Goal: Task Accomplishment & Management: Manage account settings

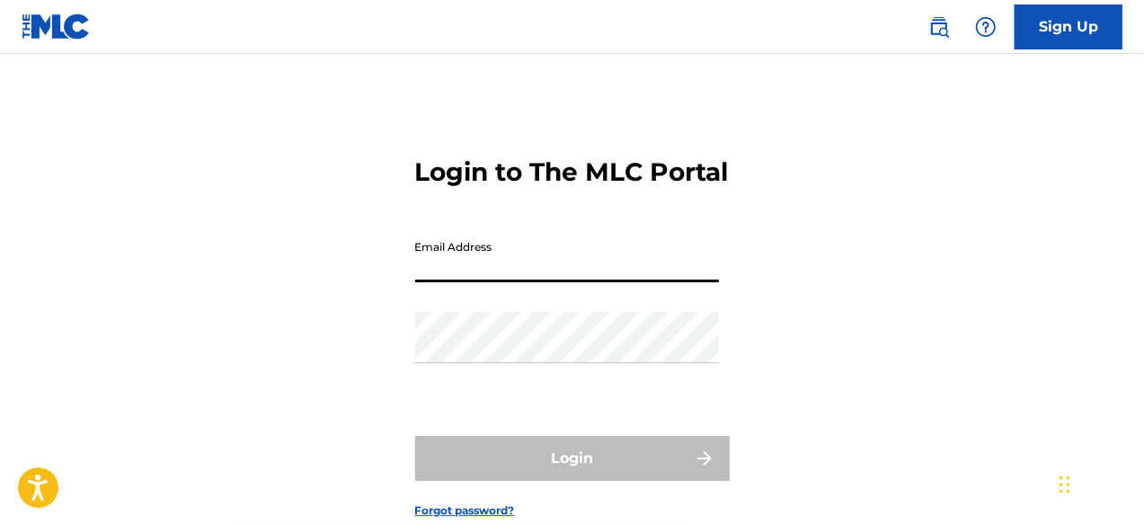
type input "[PERSON_NAME][EMAIL_ADDRESS][DOMAIN_NAME]"
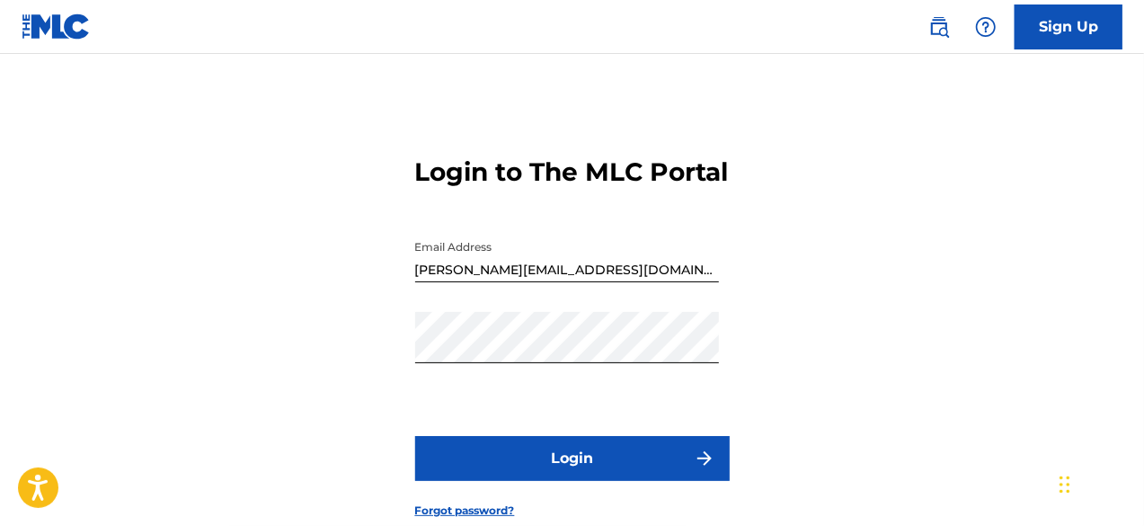
click at [546, 481] on button "Login" at bounding box center [572, 458] width 315 height 45
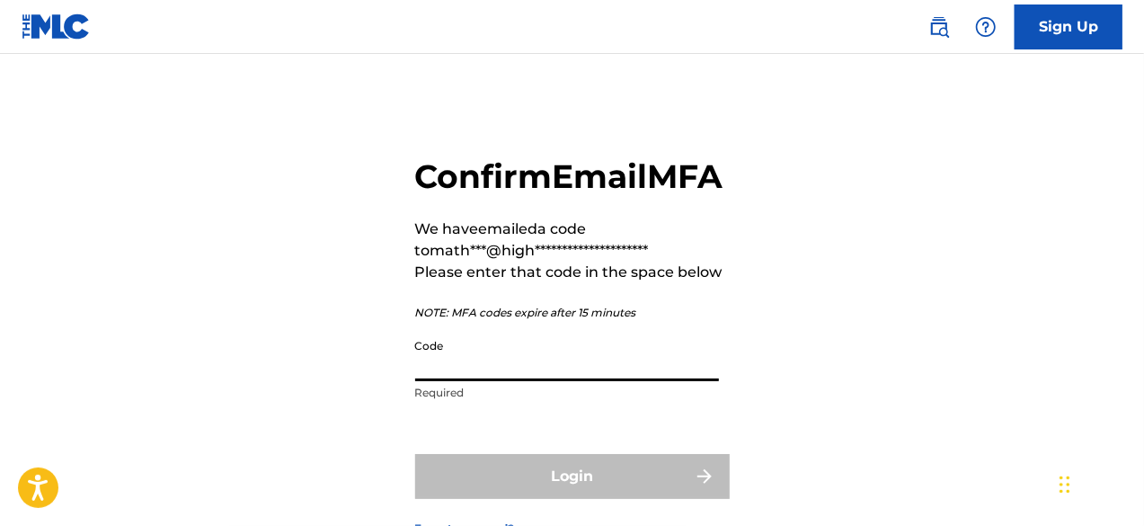
click at [520, 381] on input "Code" at bounding box center [567, 355] width 304 height 51
paste input "453952"
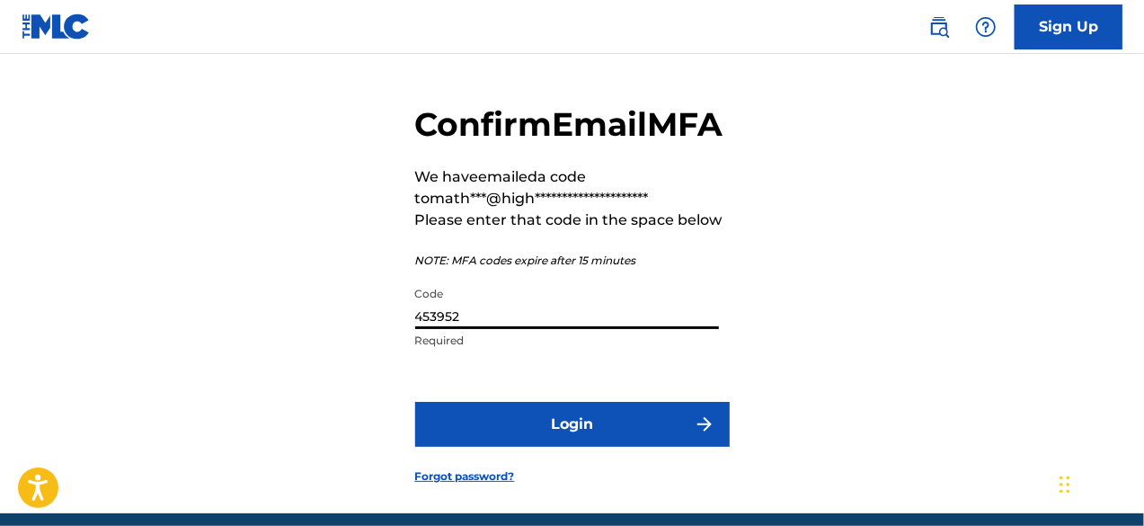
scroll to position [59, 0]
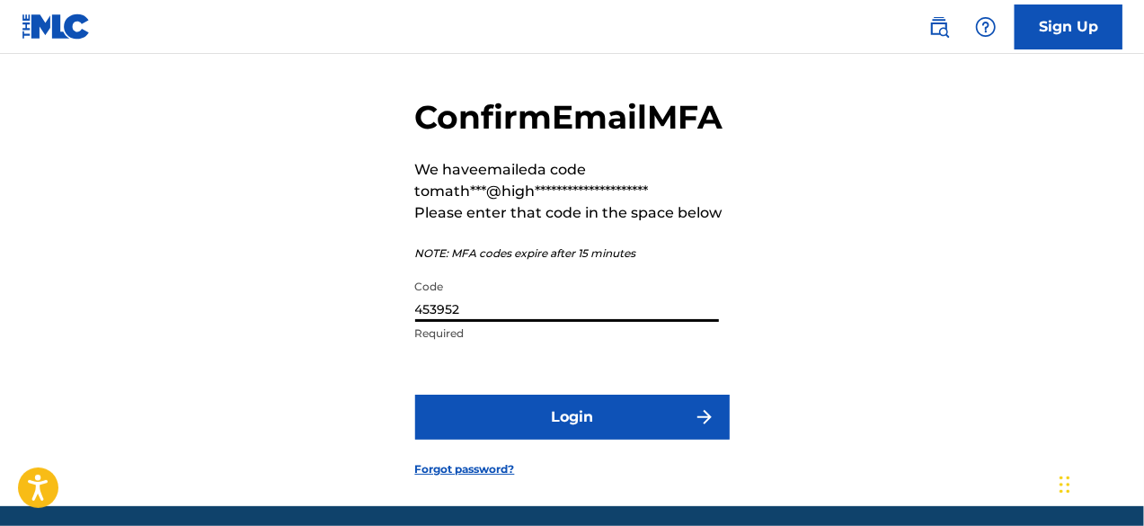
type input "453952"
click at [539, 439] on button "Login" at bounding box center [572, 417] width 315 height 45
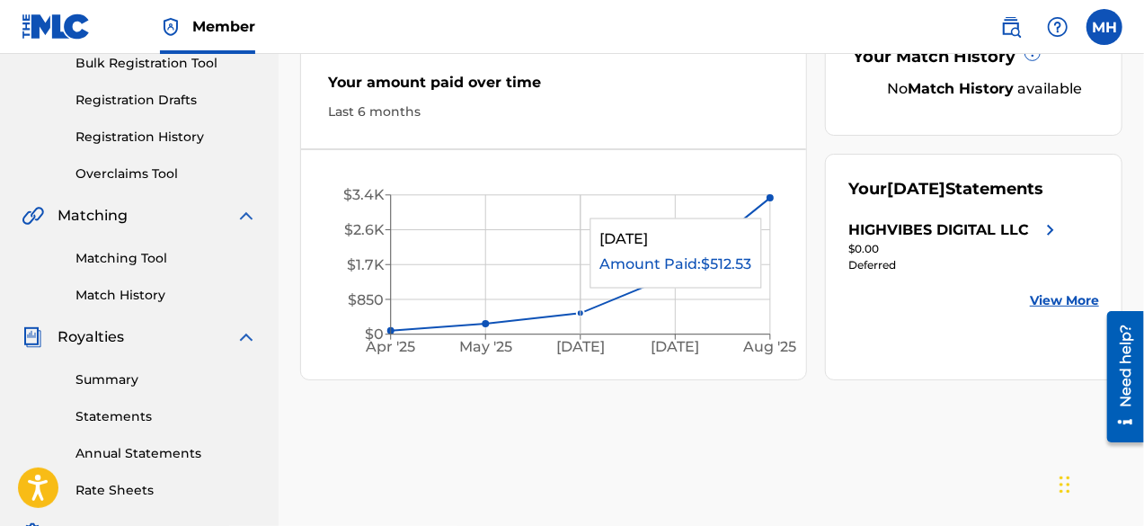
scroll to position [277, 0]
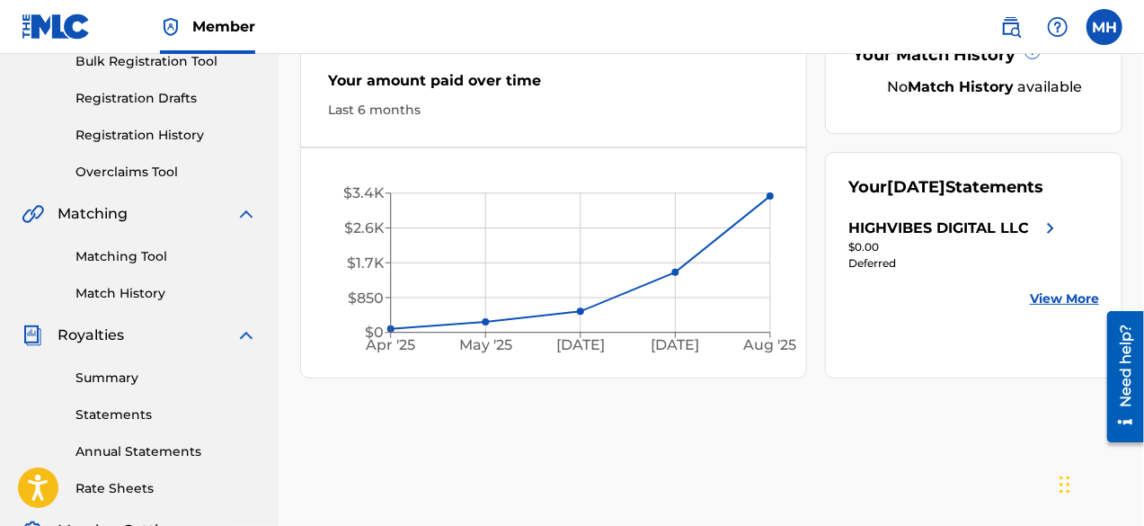
click at [921, 239] on div "HIGHVIBES DIGITAL LLC" at bounding box center [938, 228] width 181 height 22
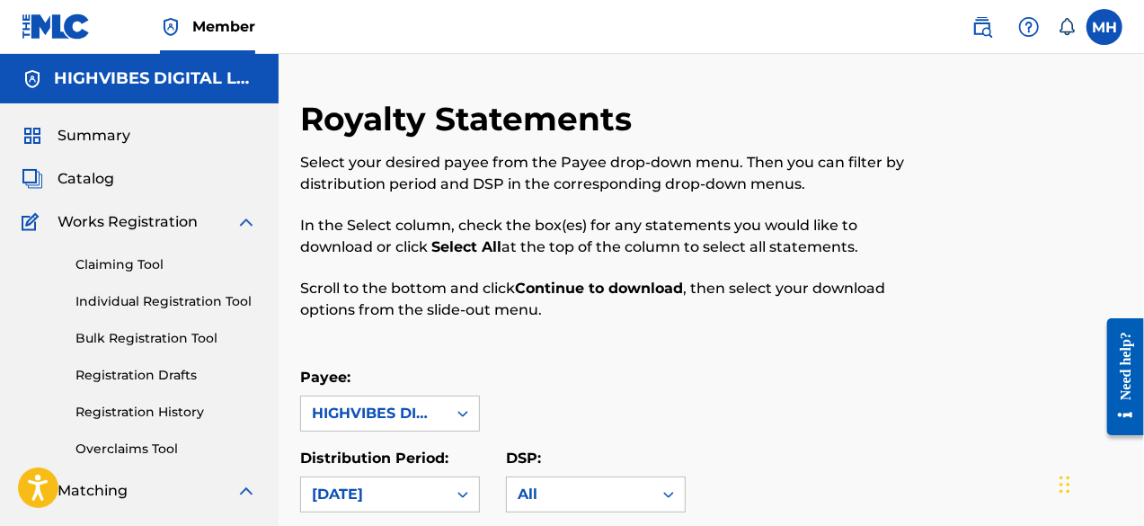
click at [120, 142] on span "Summary" at bounding box center [94, 136] width 73 height 22
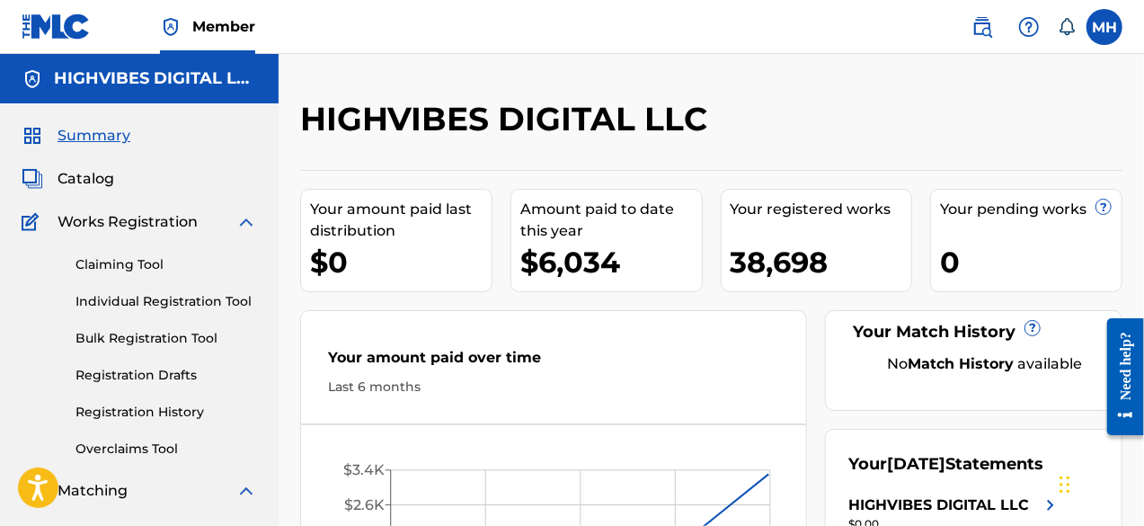
click at [88, 182] on span "Catalog" at bounding box center [86, 179] width 57 height 22
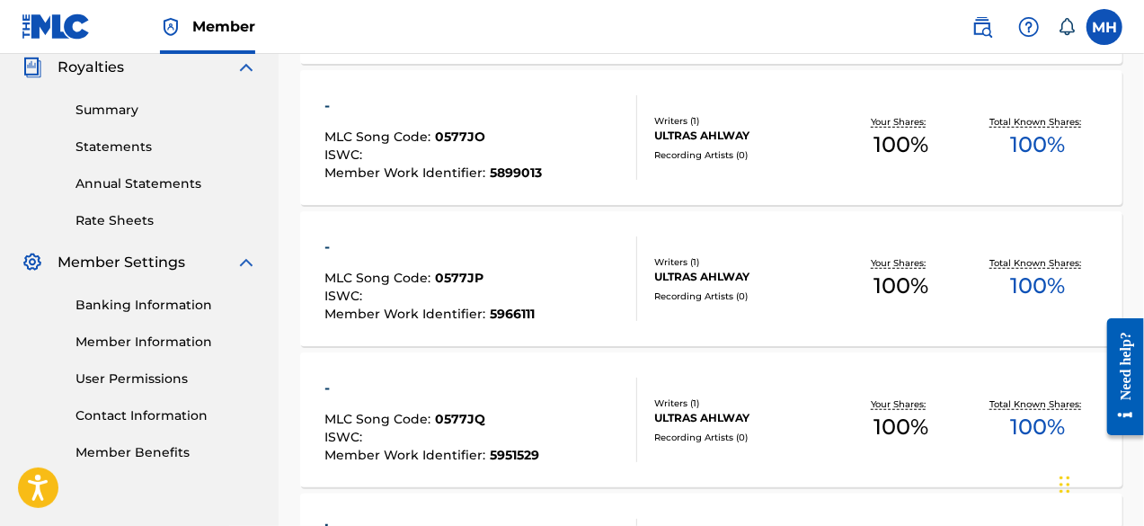
scroll to position [566, 0]
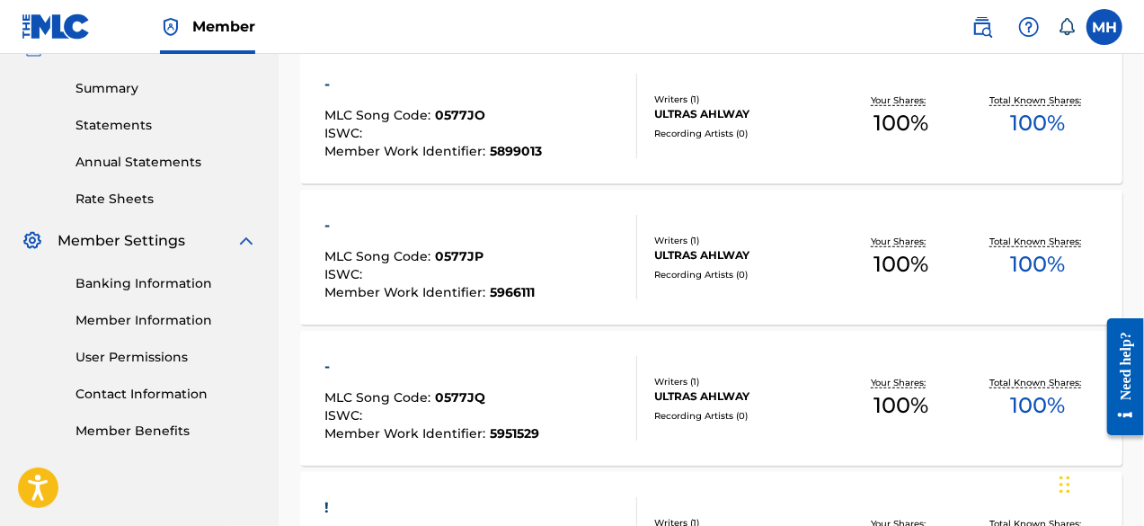
click at [132, 284] on link "Banking Information" at bounding box center [166, 283] width 182 height 19
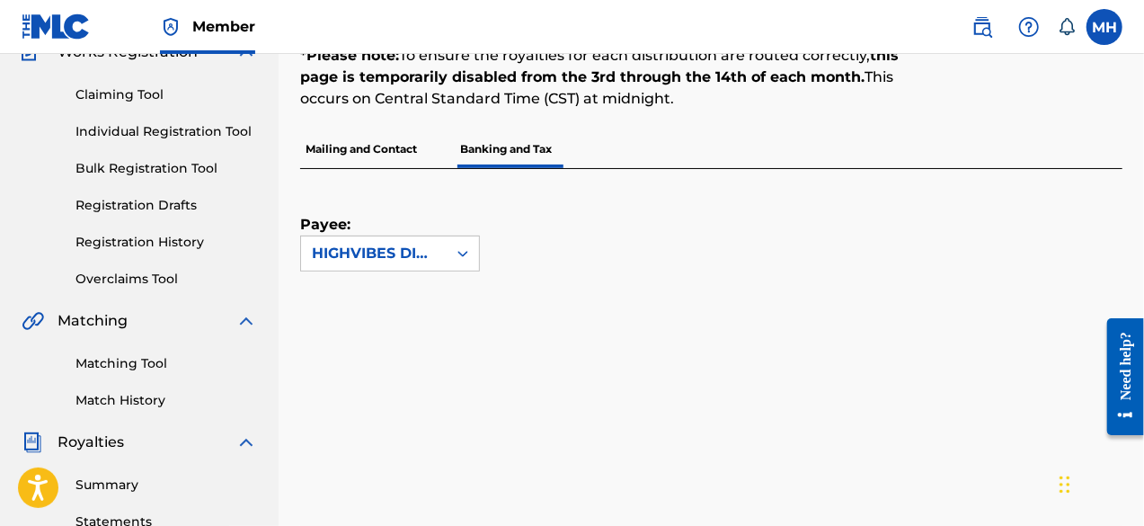
scroll to position [171, 0]
click at [439, 260] on div "HIGHVIBES DIGITAL LLC" at bounding box center [374, 252] width 146 height 34
click at [391, 299] on div "HIGHVIBES DIGITAL LLC" at bounding box center [390, 304] width 178 height 67
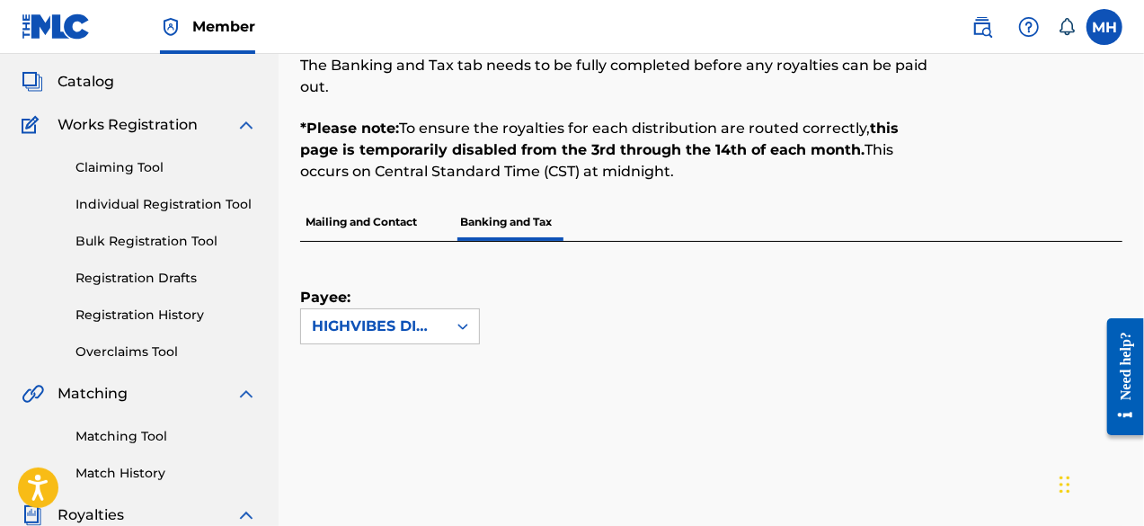
scroll to position [90, 0]
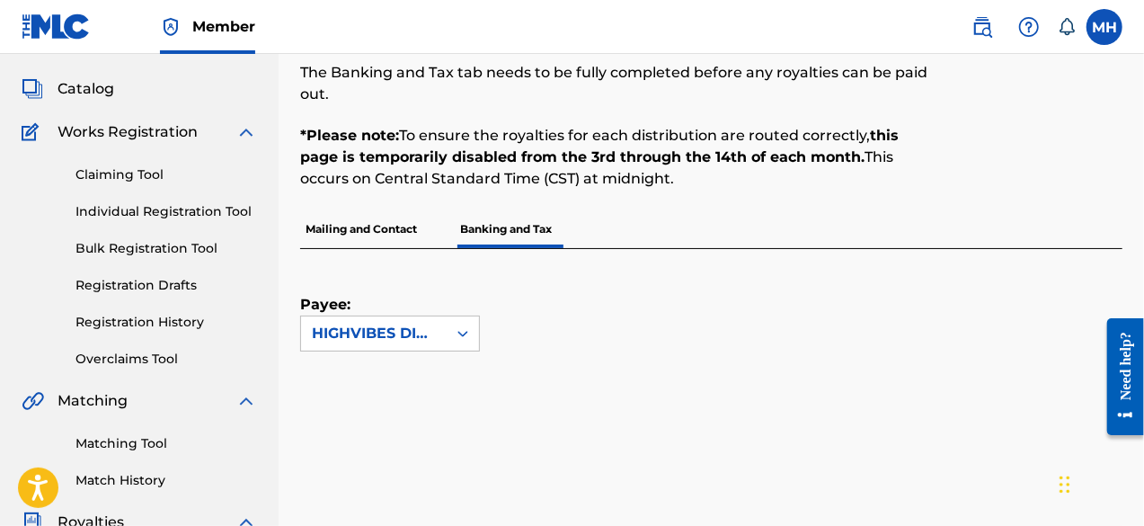
click at [359, 235] on p "Mailing and Contact" at bounding box center [361, 229] width 122 height 38
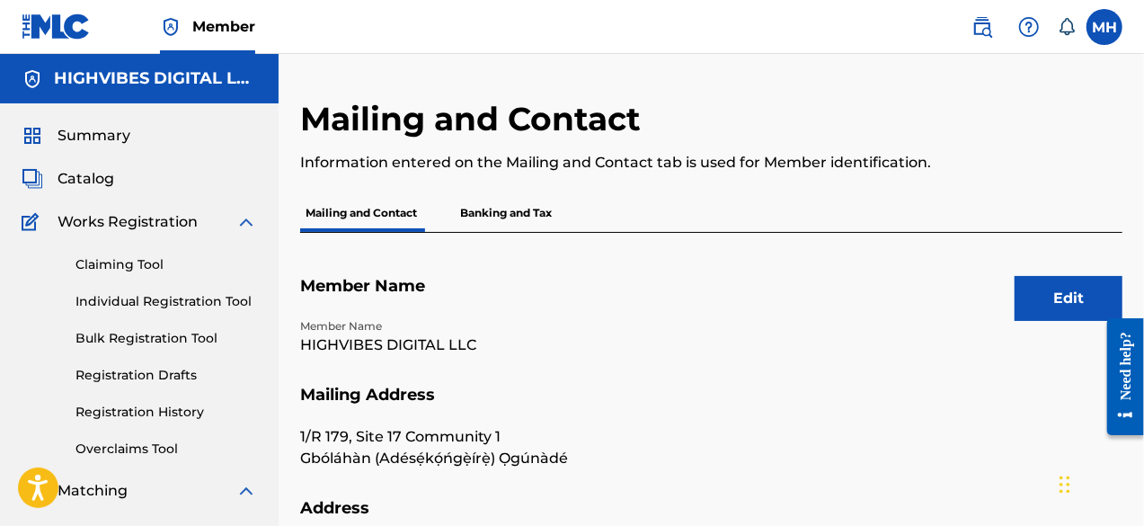
click at [519, 209] on p "Banking and Tax" at bounding box center [506, 213] width 102 height 38
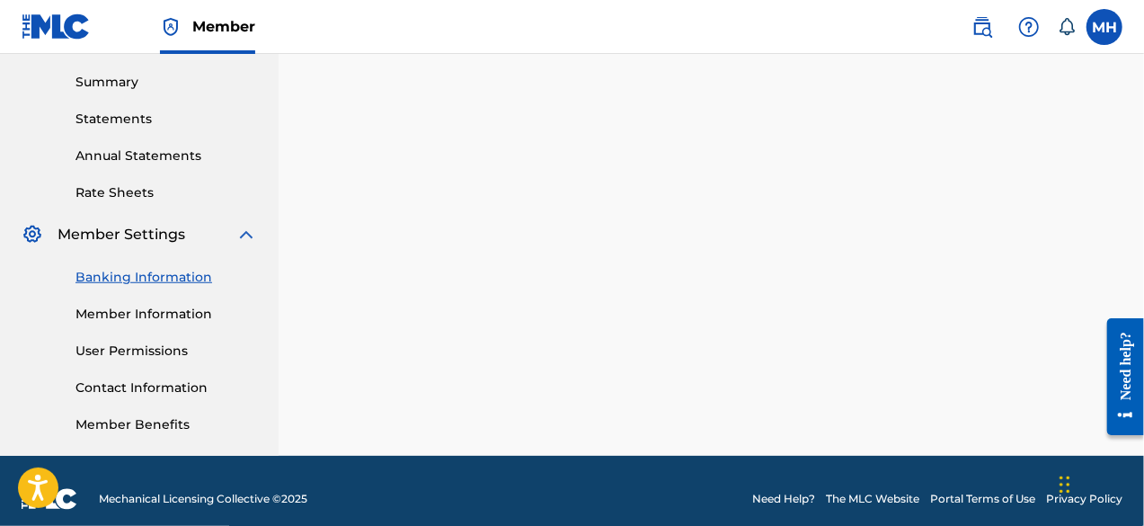
scroll to position [500, 0]
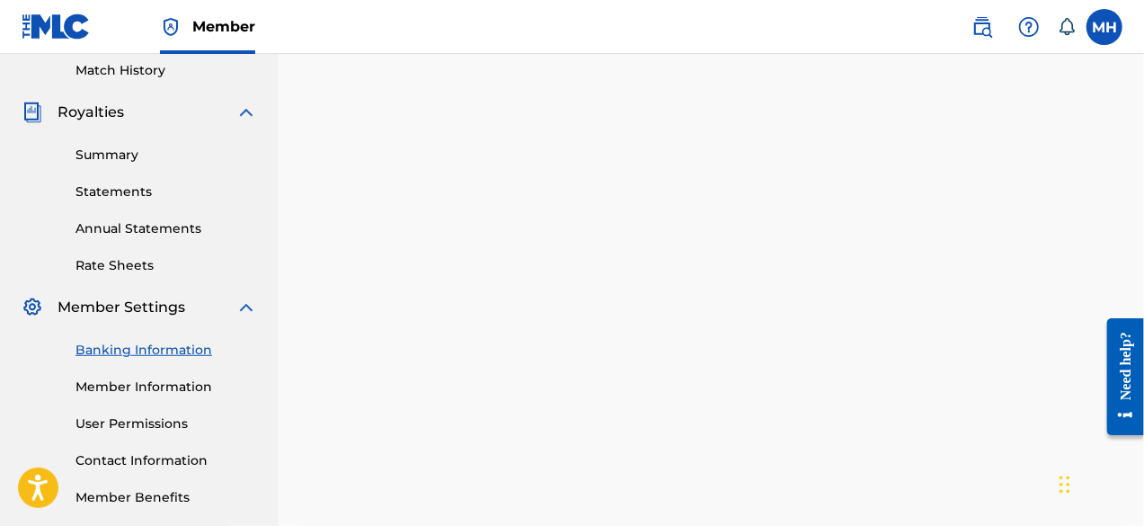
click at [119, 319] on div "Banking Information Member Information User Permissions Contact Information Mem…" at bounding box center [139, 412] width 235 height 189
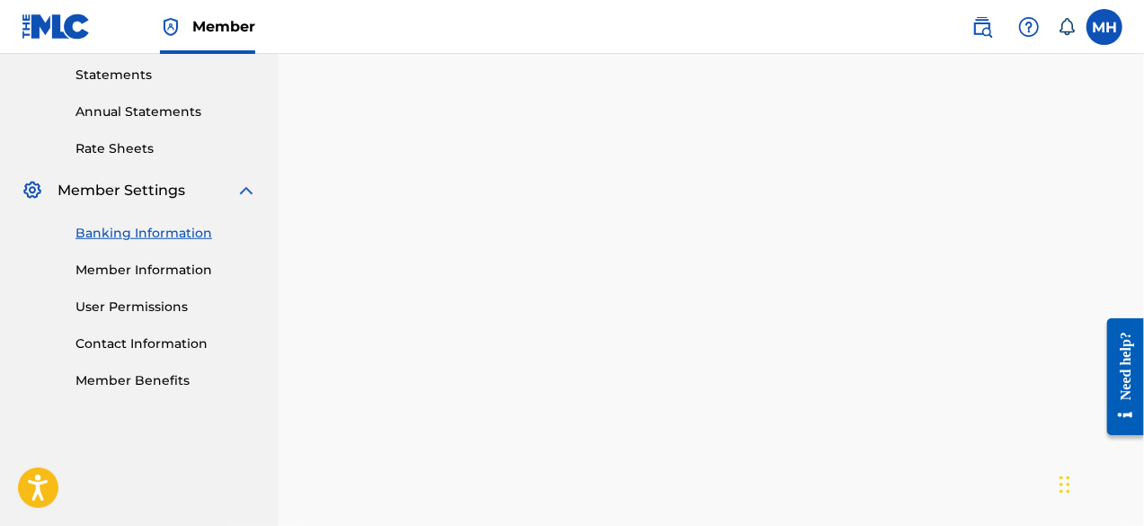
scroll to position [617, 0]
click at [102, 267] on link "Member Information" at bounding box center [166, 270] width 182 height 19
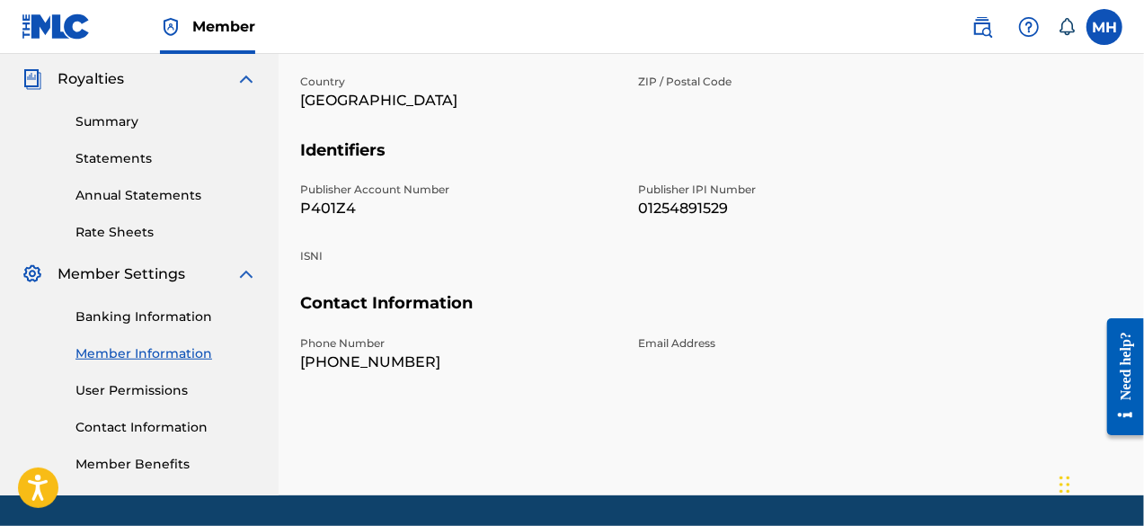
scroll to position [534, 0]
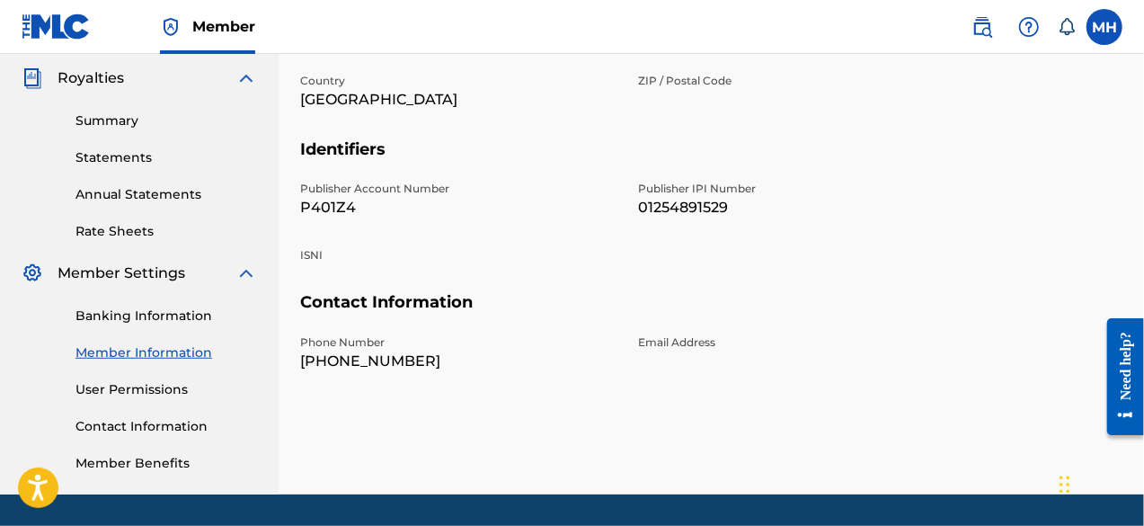
click at [120, 387] on link "User Permissions" at bounding box center [166, 389] width 182 height 19
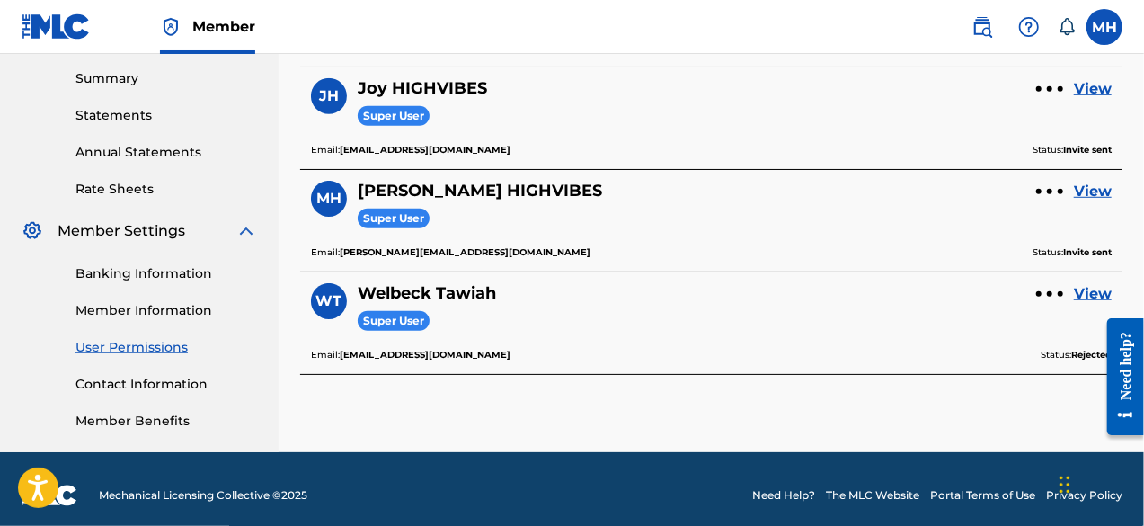
scroll to position [587, 0]
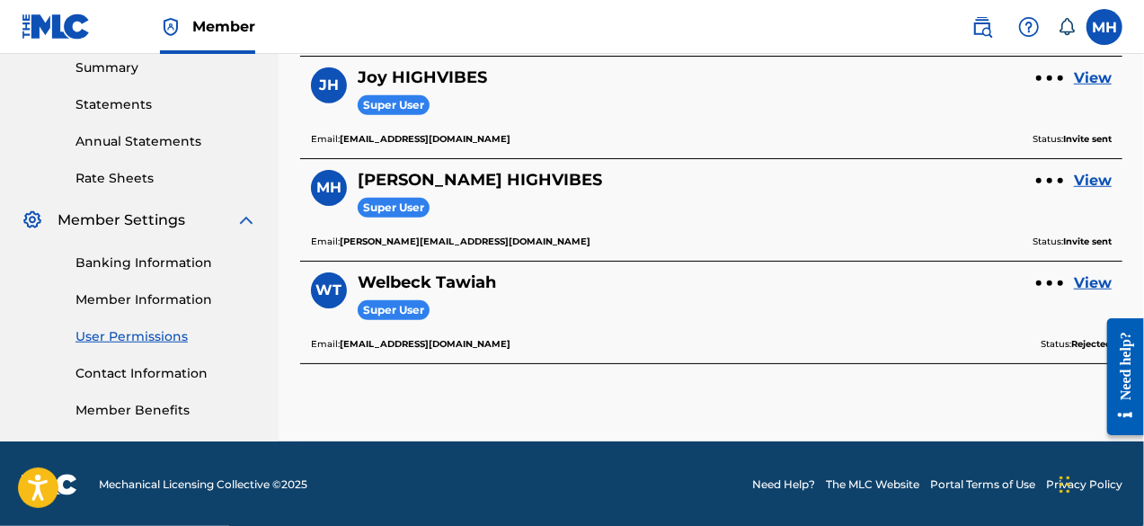
click at [156, 267] on link "Banking Information" at bounding box center [166, 262] width 182 height 19
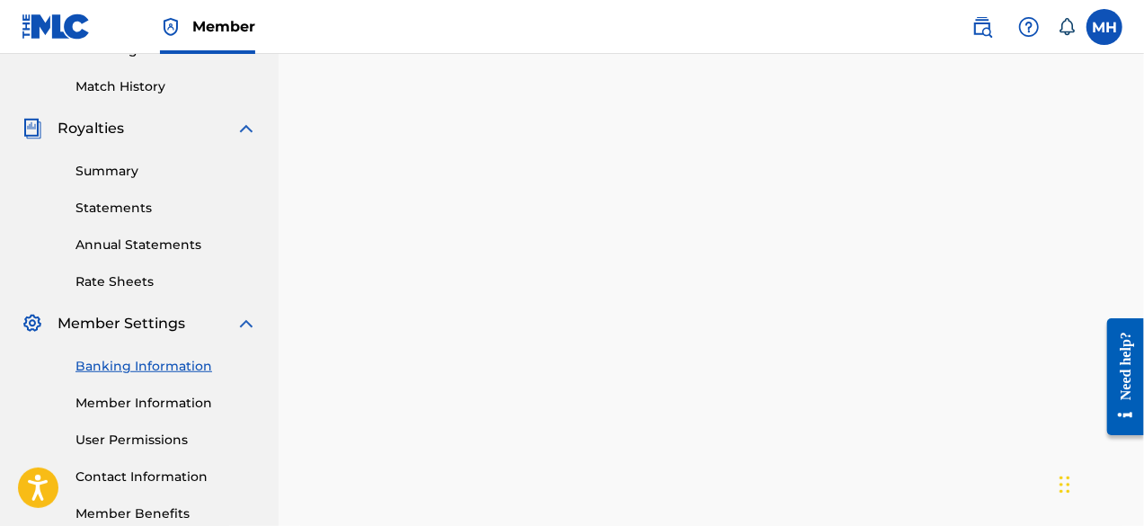
scroll to position [483, 0]
